Goal: Task Accomplishment & Management: Use online tool/utility

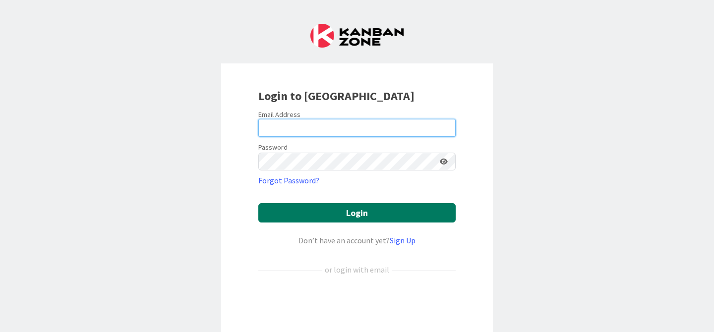
type input "[PERSON_NAME][EMAIL_ADDRESS][PERSON_NAME][DOMAIN_NAME]"
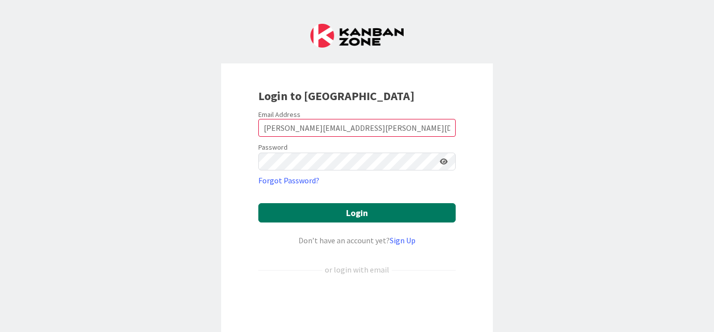
click at [337, 208] on button "Login" at bounding box center [357, 212] width 197 height 19
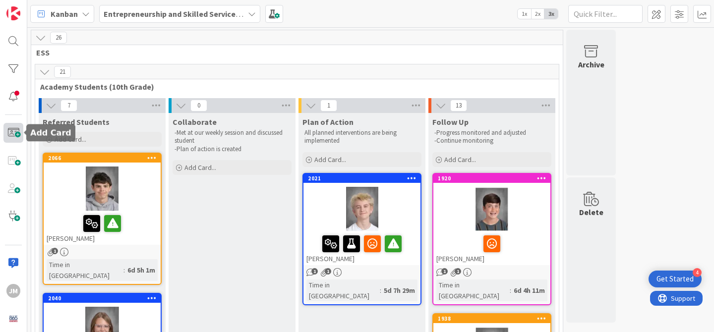
click at [17, 134] on span at bounding box center [13, 133] width 20 height 20
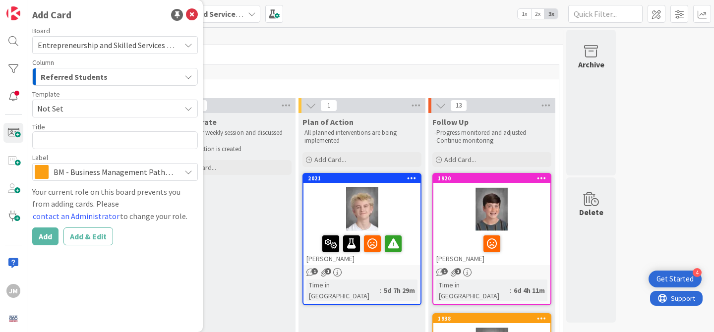
click at [123, 107] on span "Not Set" at bounding box center [105, 108] width 136 height 13
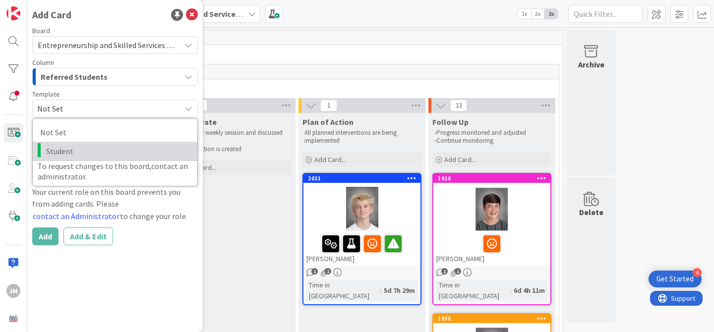
click at [114, 151] on span "Student" at bounding box center [118, 151] width 144 height 13
type textarea "x"
type textarea "Student"
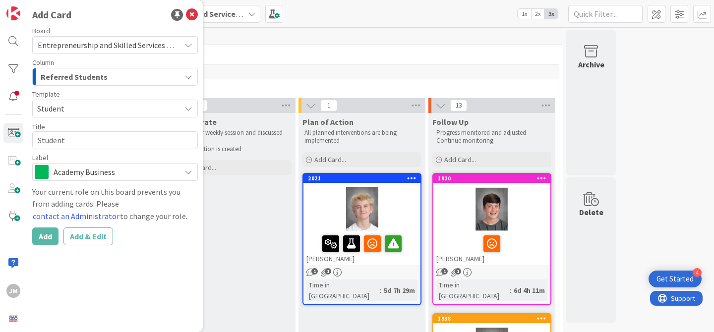
click at [100, 173] on span "Academy Business" at bounding box center [115, 172] width 122 height 14
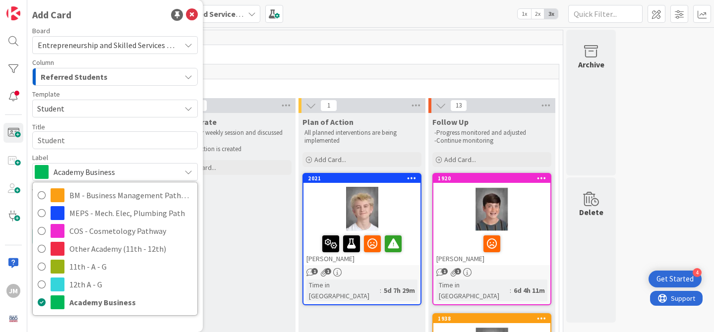
click at [156, 170] on span "Academy Business" at bounding box center [115, 172] width 122 height 14
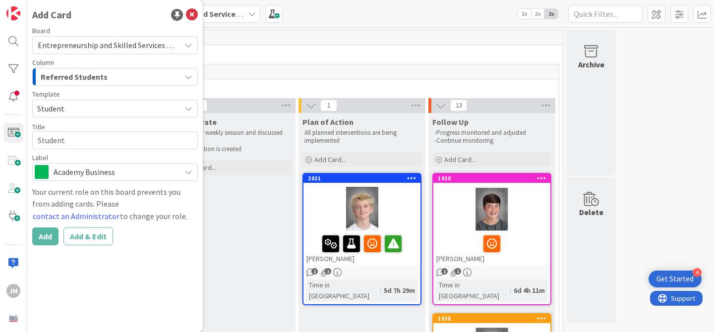
click at [135, 76] on div "Referred Students" at bounding box center [109, 77] width 142 height 16
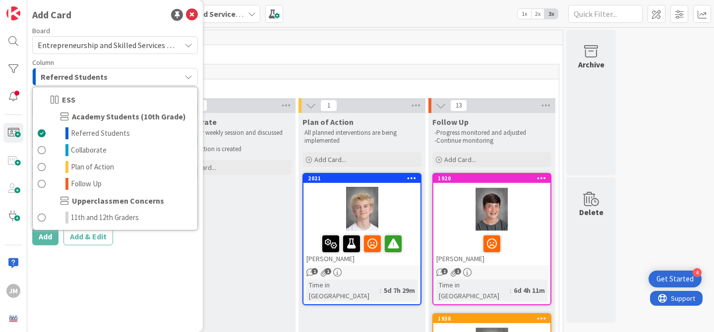
click at [135, 76] on div "Referred Students" at bounding box center [109, 77] width 142 height 16
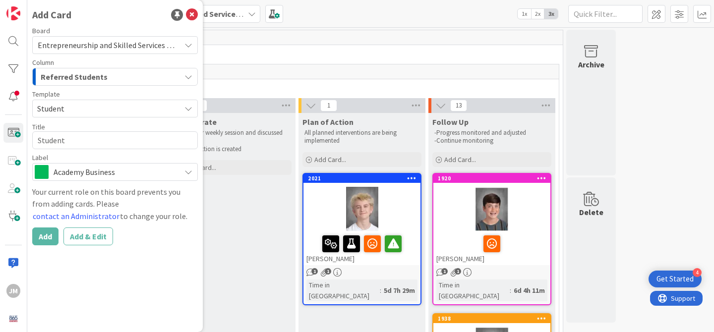
click at [127, 112] on span "Student" at bounding box center [105, 108] width 136 height 13
click at [194, 258] on div "Add Card Board Entrepreneurship and Skilled Services Interventions - [DATE]-[DA…" at bounding box center [115, 166] width 176 height 332
click at [112, 132] on textarea "Student" at bounding box center [115, 140] width 166 height 18
click at [109, 139] on textarea "Student" at bounding box center [115, 140] width 166 height 18
click at [195, 14] on icon at bounding box center [192, 15] width 12 height 12
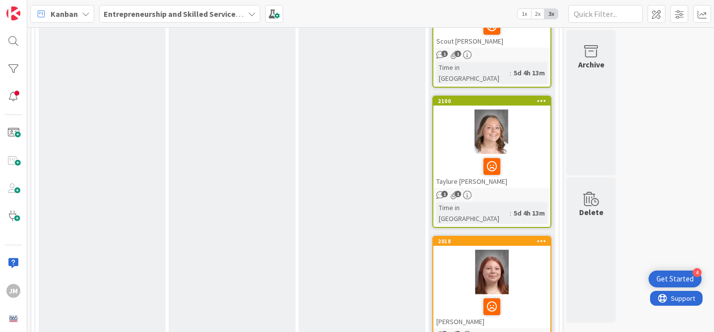
scroll to position [1627, 0]
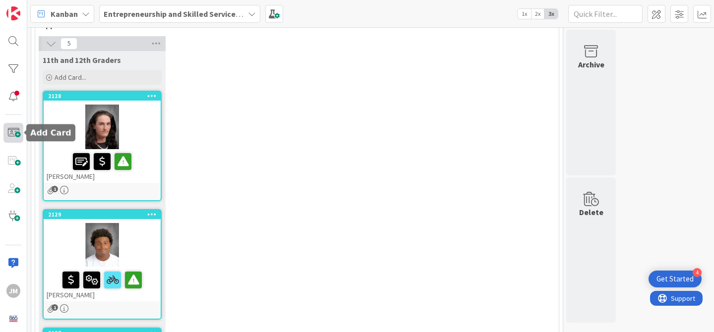
click at [13, 131] on span at bounding box center [13, 133] width 20 height 20
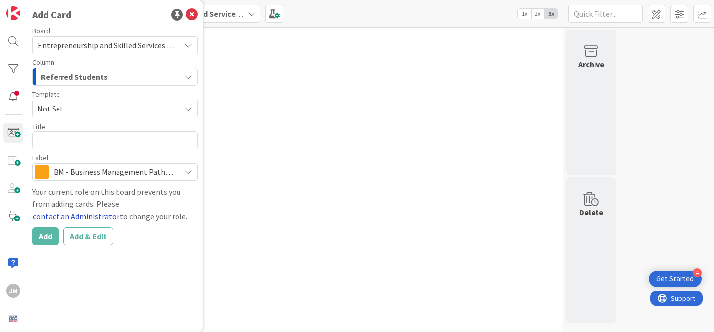
click at [120, 210] on button "contact an Administrator" at bounding box center [76, 216] width 88 height 13
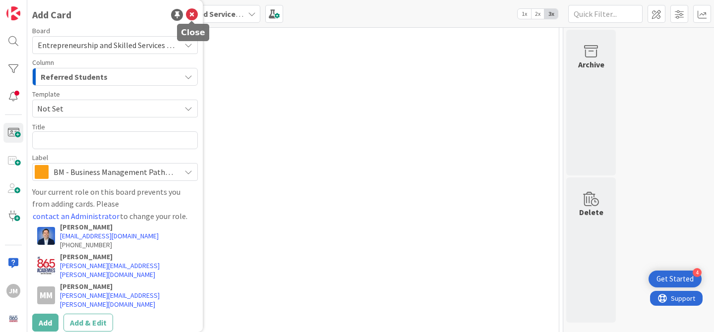
click at [193, 16] on icon at bounding box center [192, 15] width 12 height 12
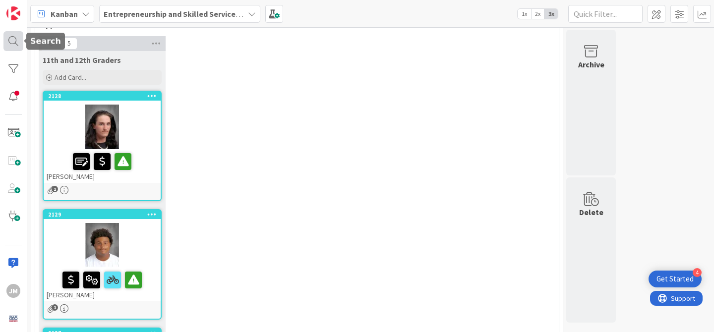
click at [18, 41] on div at bounding box center [13, 41] width 20 height 20
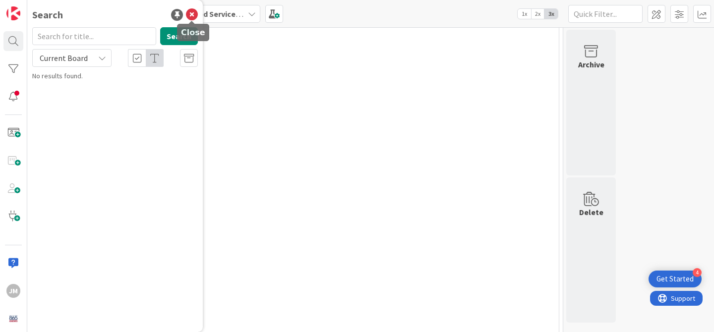
click at [195, 13] on icon at bounding box center [192, 15] width 12 height 12
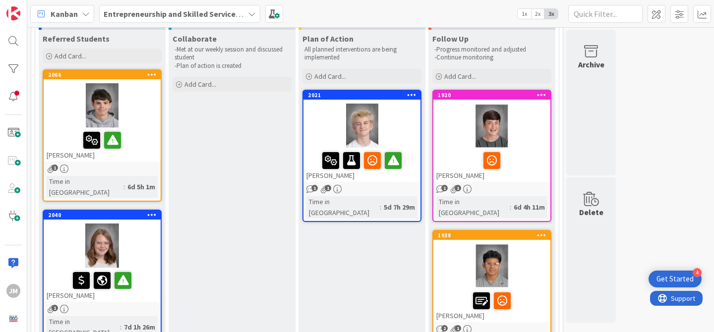
scroll to position [0, 0]
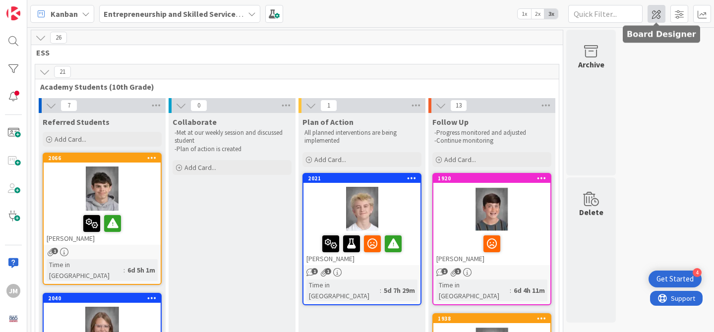
click at [657, 13] on span at bounding box center [657, 14] width 18 height 18
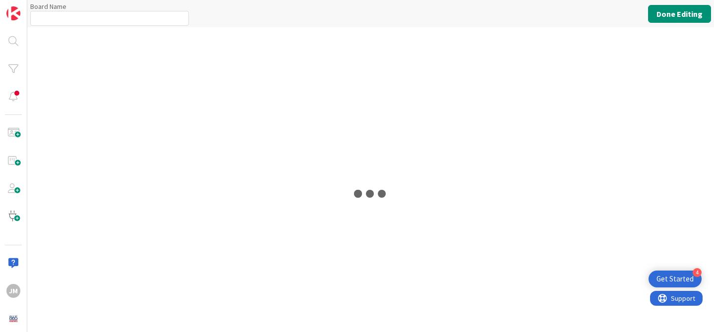
type input "Entrepreneurship and Skilled Services Interventions - [DATE]-[DATE]"
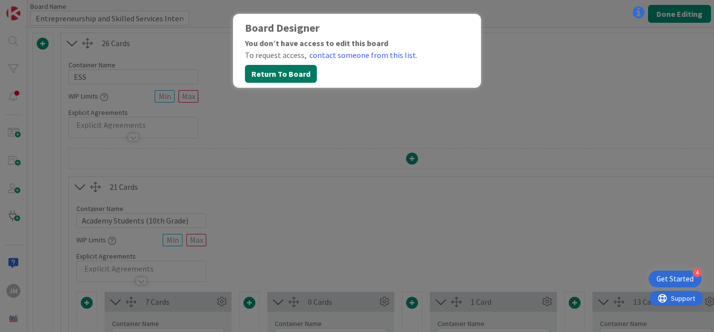
click at [306, 74] on button "Return To Board" at bounding box center [281, 74] width 72 height 18
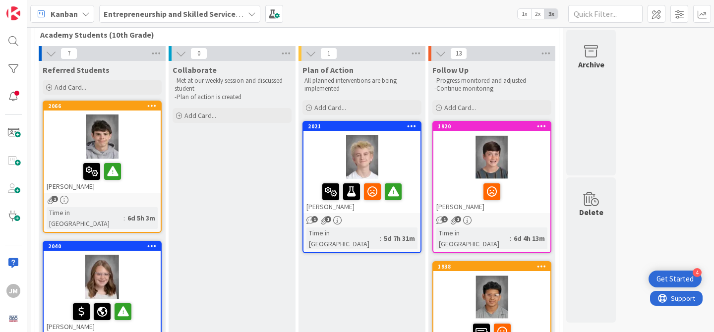
scroll to position [54, 0]
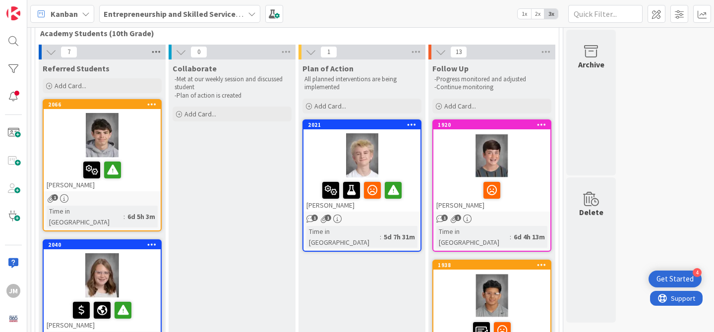
click at [157, 46] on icon at bounding box center [156, 52] width 13 height 15
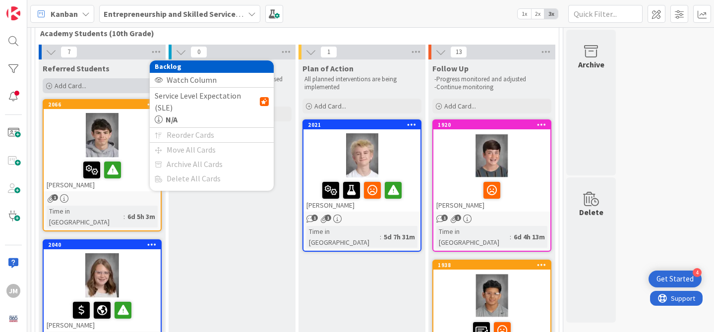
click at [94, 86] on div "Add Card..." at bounding box center [102, 85] width 119 height 15
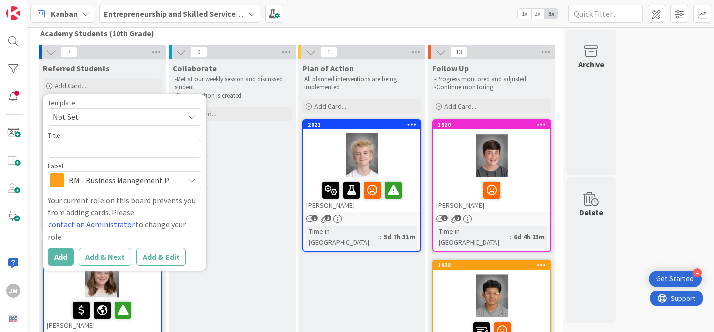
click at [167, 119] on span "Not Set" at bounding box center [115, 117] width 124 height 13
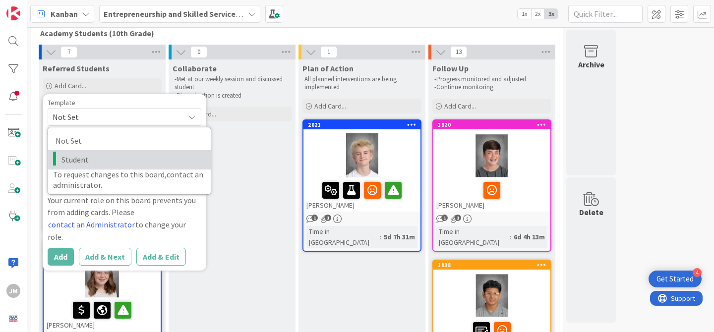
click at [143, 156] on span "Student" at bounding box center [133, 159] width 142 height 13
type textarea "x"
type textarea "Student"
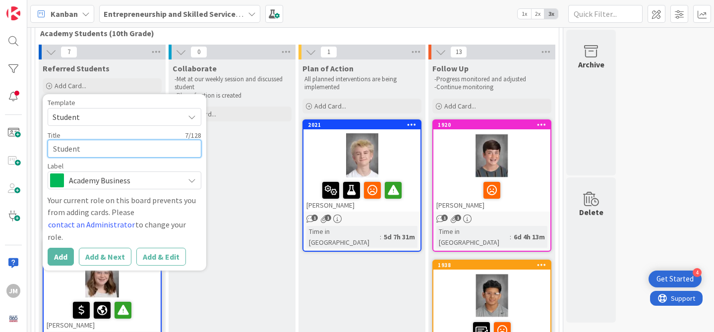
click at [130, 150] on textarea "Student" at bounding box center [125, 149] width 154 height 18
type textarea "x"
type textarea "Studen"
type textarea "x"
type textarea "Stude"
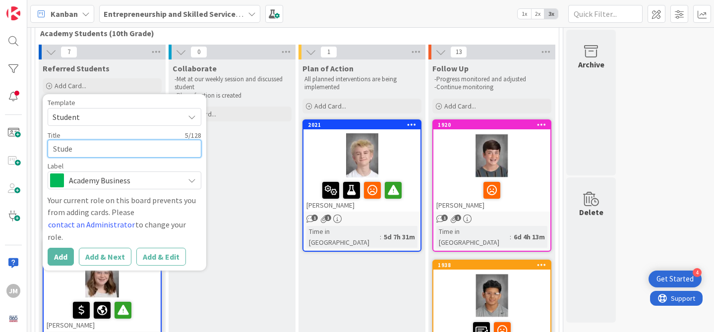
type textarea "x"
type textarea "Stud"
type textarea "x"
type textarea "Stu"
type textarea "x"
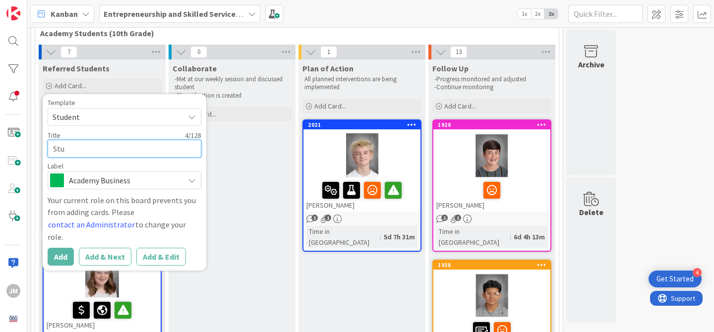
type textarea "St"
type textarea "x"
type textarea "S"
type textarea "x"
type textarea "L"
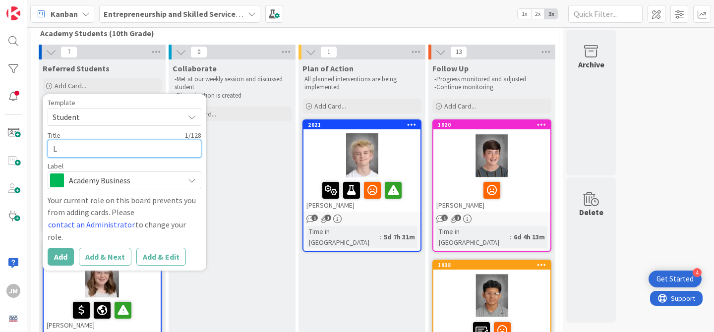
type textarea "x"
type textarea "Lay"
type textarea "x"
type textarea "Layl"
type textarea "x"
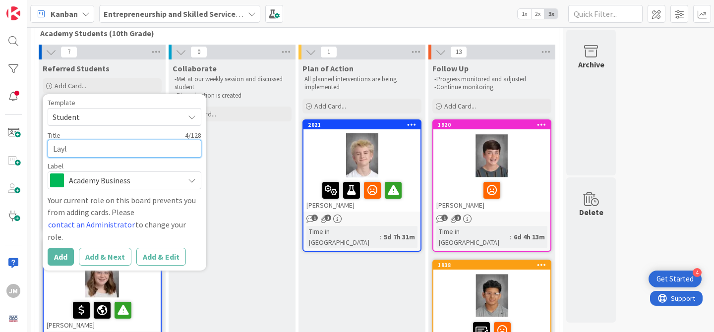
type textarea "Layla"
type textarea "x"
type textarea "Layla"
type textarea "x"
type textarea "Layla M"
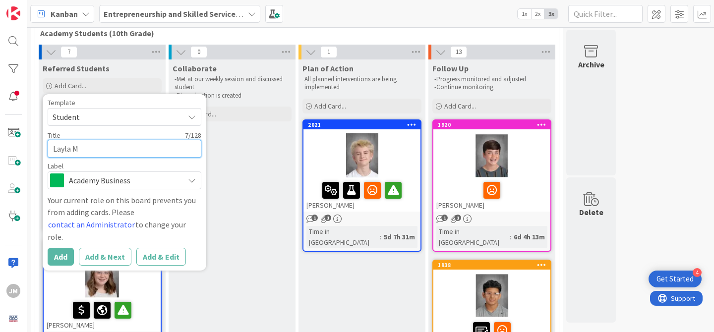
type textarea "x"
type textarea "[PERSON_NAME]"
type textarea "x"
type textarea "[PERSON_NAME]"
type textarea "x"
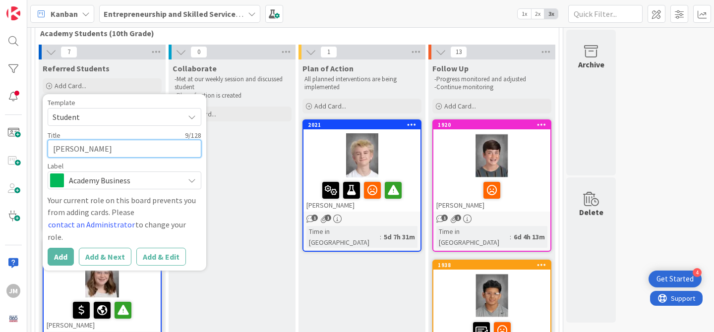
type textarea "[PERSON_NAME]"
type textarea "x"
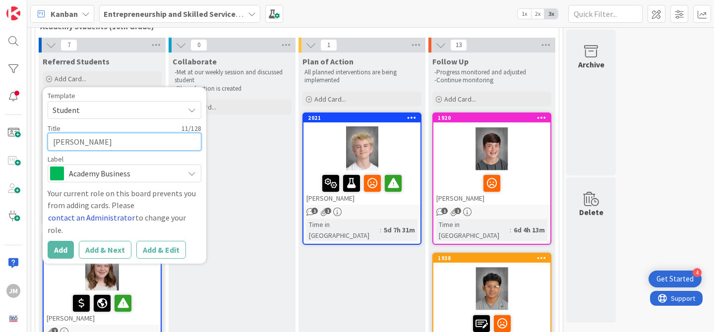
scroll to position [73, 0]
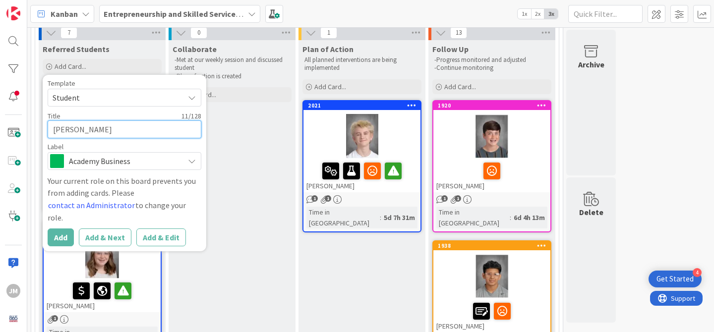
type textarea "[PERSON_NAME]"
click at [134, 156] on span "Academy Business" at bounding box center [124, 161] width 110 height 14
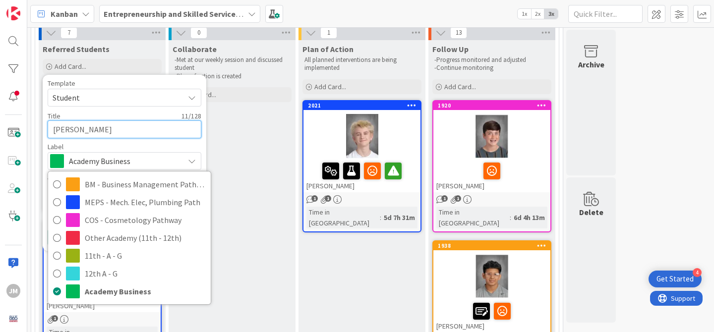
click at [181, 136] on textarea "[PERSON_NAME]" at bounding box center [125, 130] width 154 height 18
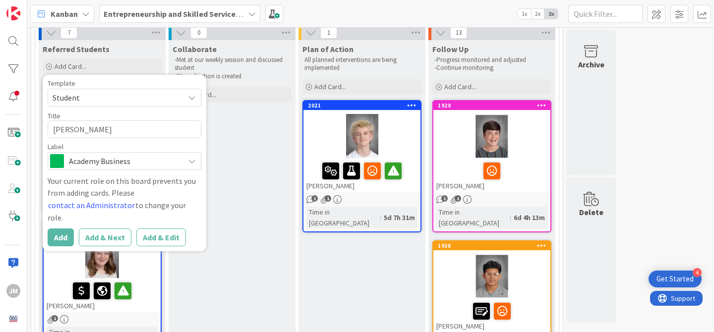
click at [186, 196] on div "Your current role on this board prevents you from adding cards. Please contact …" at bounding box center [125, 199] width 154 height 49
click at [185, 196] on div "Your current role on this board prevents you from adding cards. Please contact …" at bounding box center [125, 199] width 154 height 49
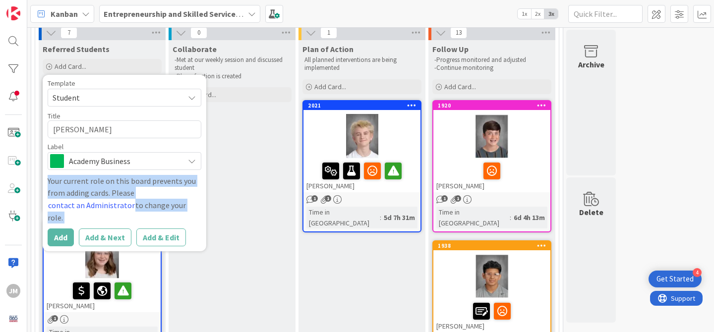
click at [185, 196] on div "Your current role on this board prevents you from adding cards. Please contact …" at bounding box center [125, 199] width 154 height 49
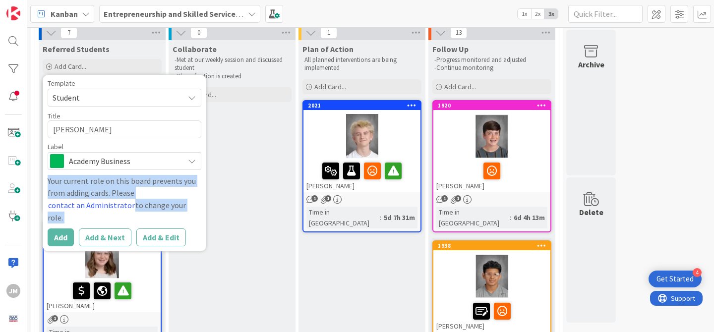
click at [185, 196] on div "Your current role on this board prevents you from adding cards. Please contact …" at bounding box center [125, 199] width 154 height 49
